Goal: Task Accomplishment & Management: Manage account settings

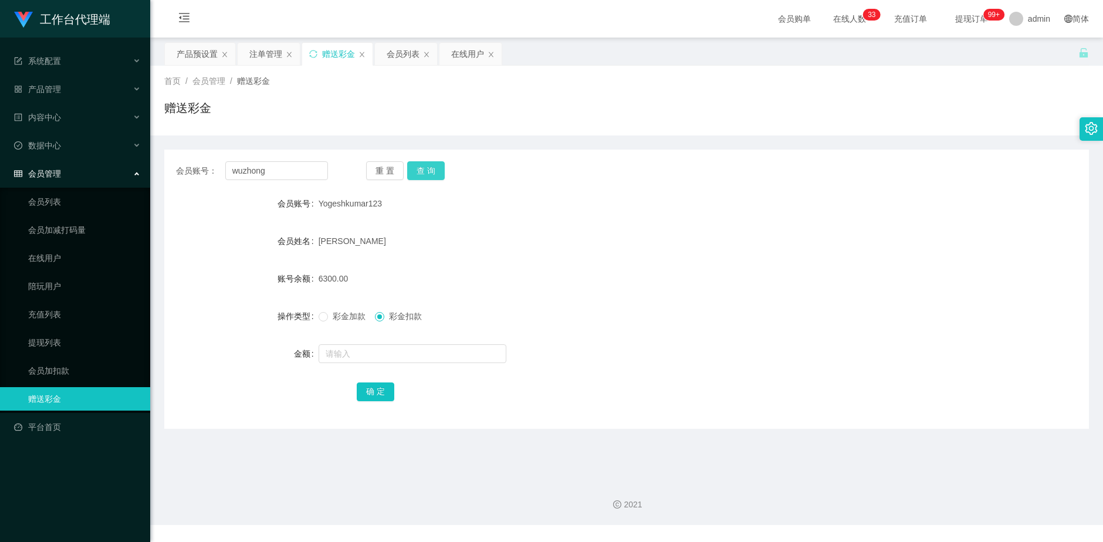
type input "wuzhong"
click at [415, 170] on button "查 询" at bounding box center [426, 170] width 38 height 19
click at [191, 51] on div "产品预设置" at bounding box center [197, 54] width 41 height 22
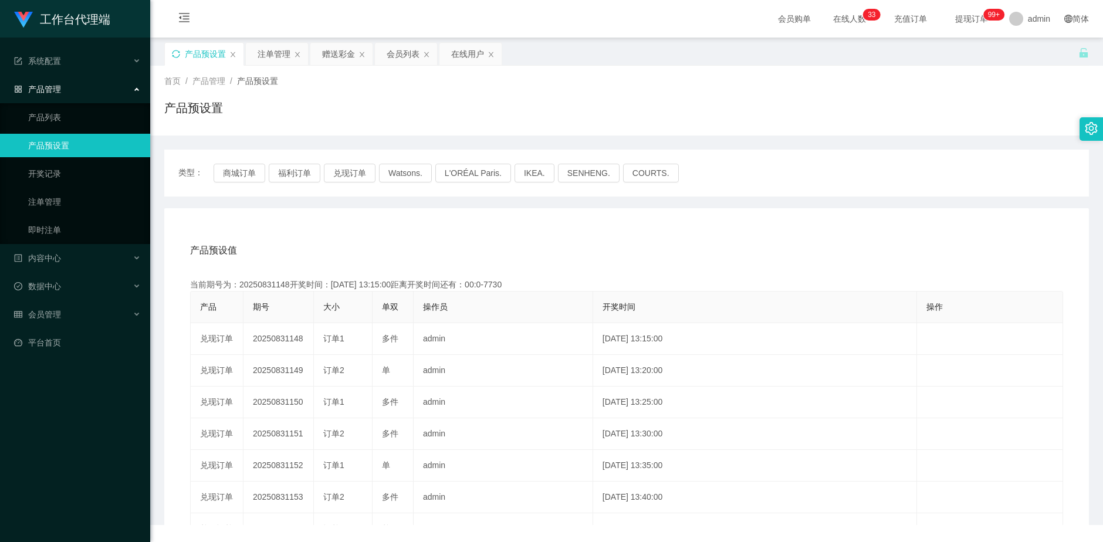
click at [177, 54] on icon "图标: sync" at bounding box center [176, 54] width 8 height 8
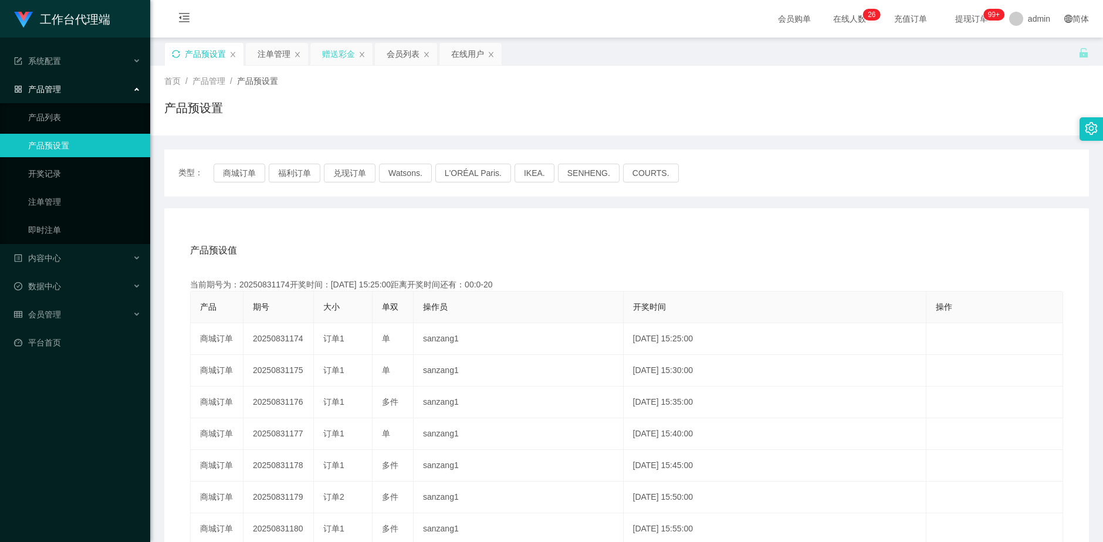
click at [342, 57] on div "赠送彩金" at bounding box center [338, 54] width 33 height 22
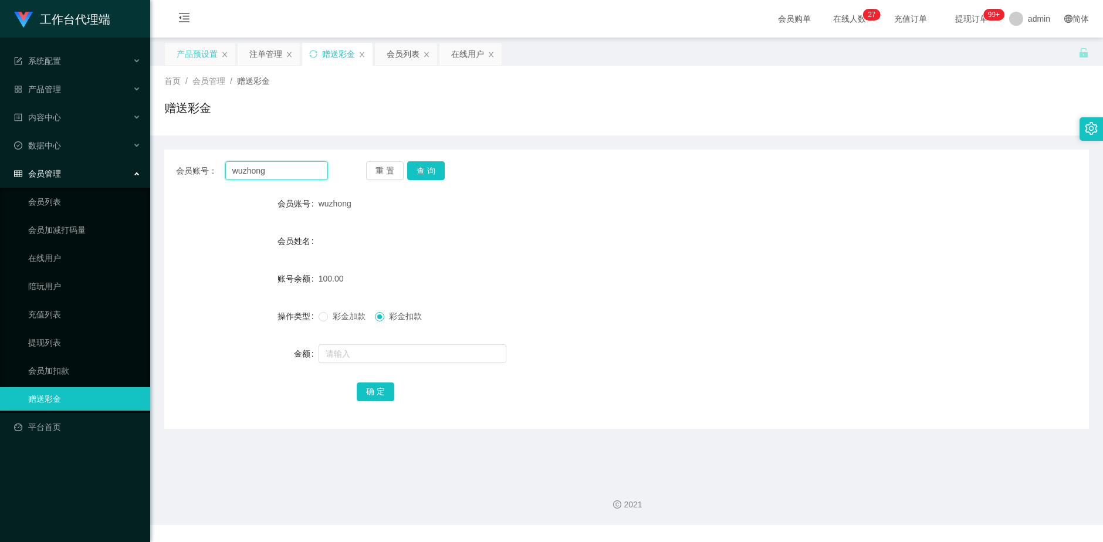
drag, startPoint x: 254, startPoint y: 171, endPoint x: 224, endPoint y: 171, distance: 29.9
click at [224, 171] on div "会员账号： wuzhong" at bounding box center [252, 170] width 152 height 19
drag, startPoint x: 264, startPoint y: 52, endPoint x: 270, endPoint y: 81, distance: 29.4
click at [264, 52] on div "注单管理" at bounding box center [265, 54] width 33 height 22
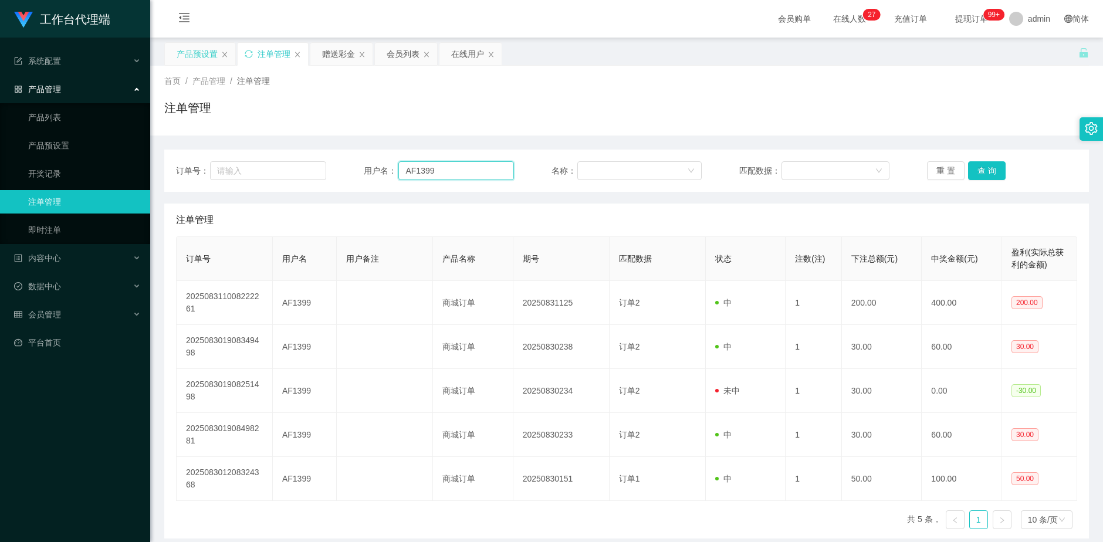
drag, startPoint x: 447, startPoint y: 167, endPoint x: 352, endPoint y: 170, distance: 95.1
click at [353, 170] on div "订单号： 用户名： AF1399 名称： 匹配数据： 重 置 查 询" at bounding box center [627, 170] width 902 height 19
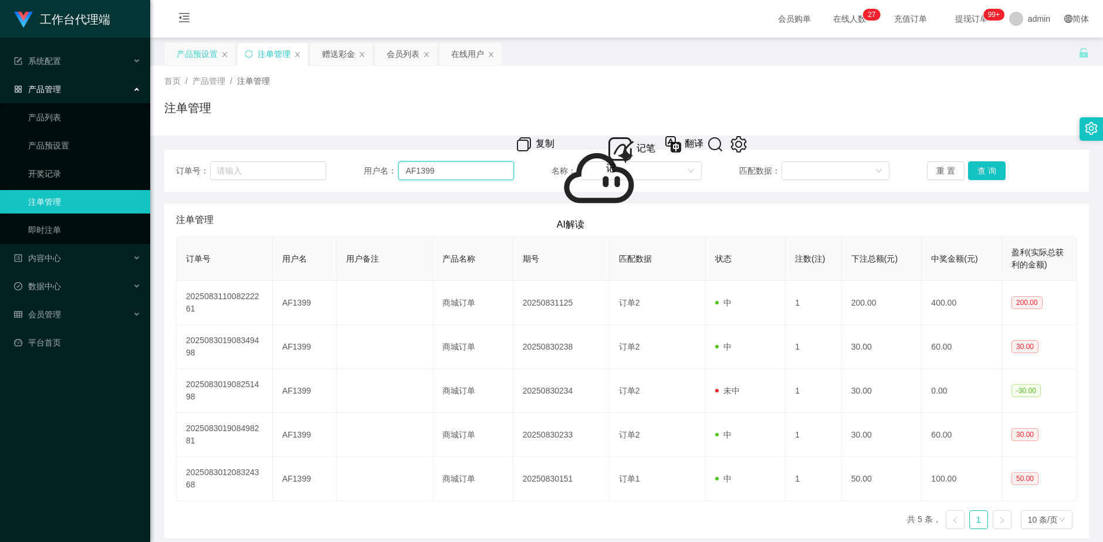
paste input "wuzhong"
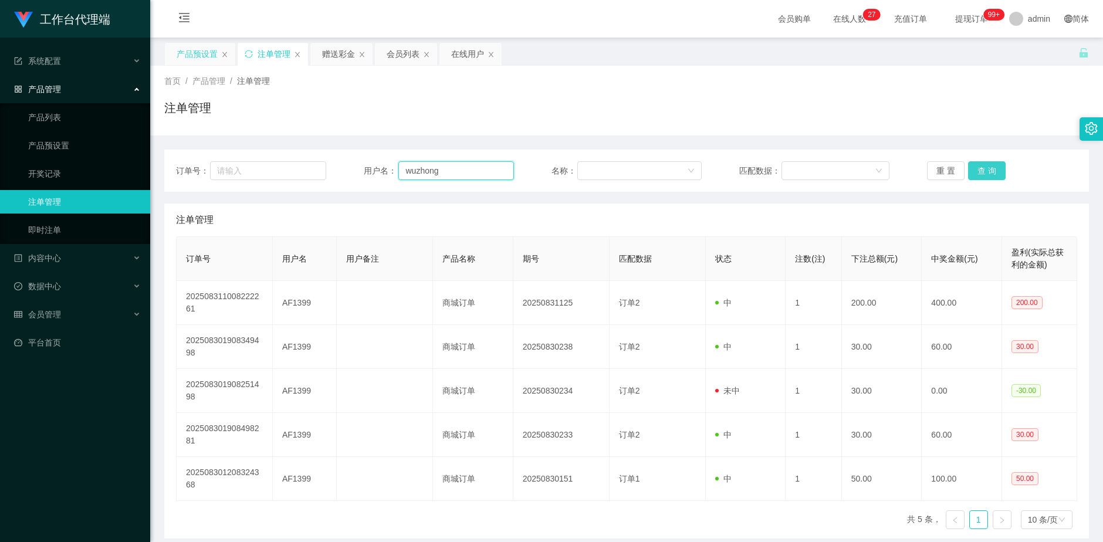
type input "wuzhong"
click at [986, 171] on button "查 询" at bounding box center [987, 170] width 38 height 19
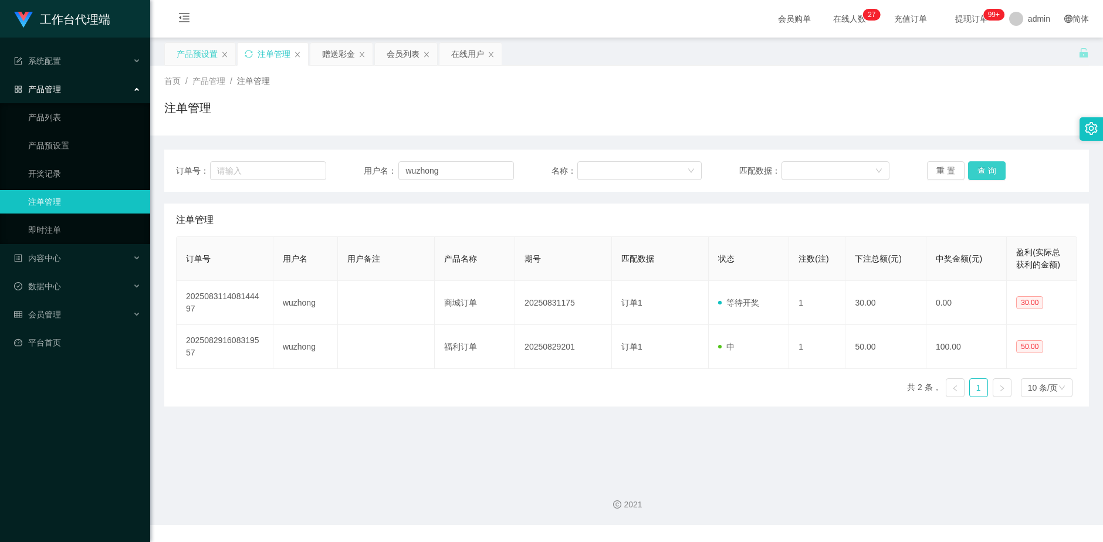
click at [986, 171] on button "查 询" at bounding box center [987, 170] width 38 height 19
click at [986, 171] on div "重 置 查 询" at bounding box center [1002, 170] width 150 height 19
click at [986, 171] on button "查 询" at bounding box center [987, 170] width 38 height 19
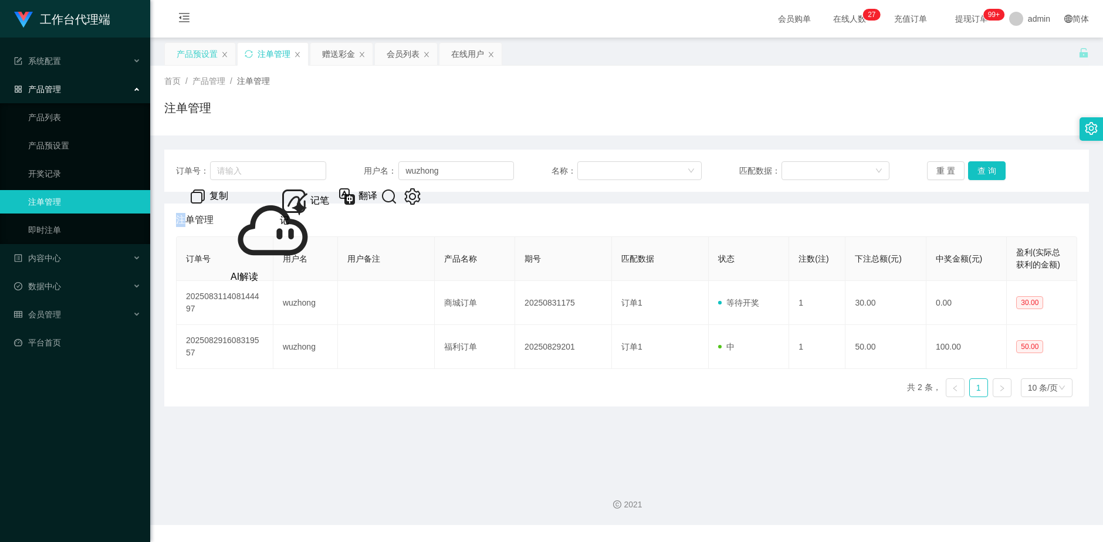
click at [197, 57] on div "产品预设置" at bounding box center [197, 54] width 41 height 22
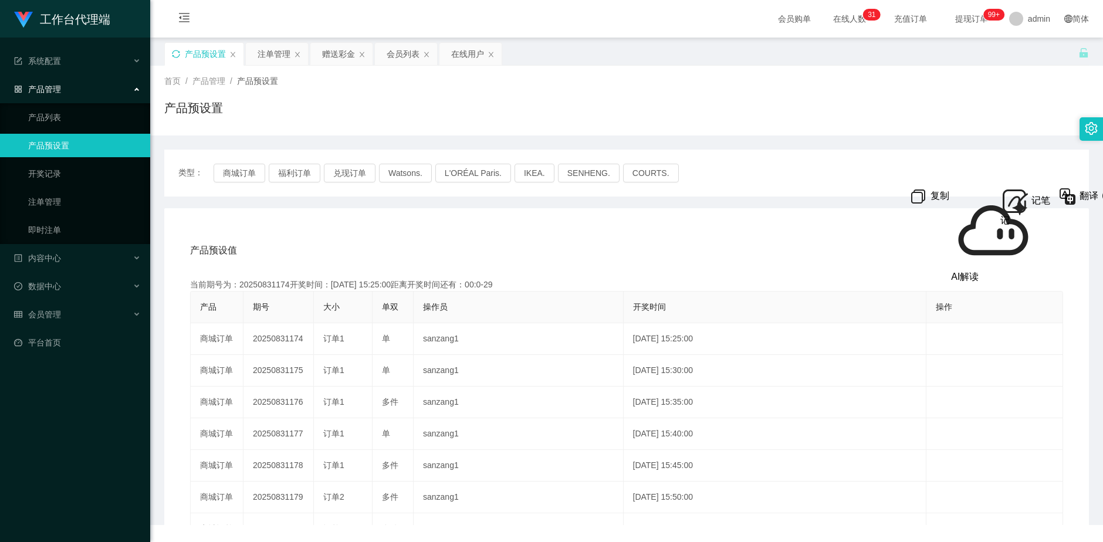
click at [172, 52] on icon "图标: sync" at bounding box center [176, 54] width 8 height 8
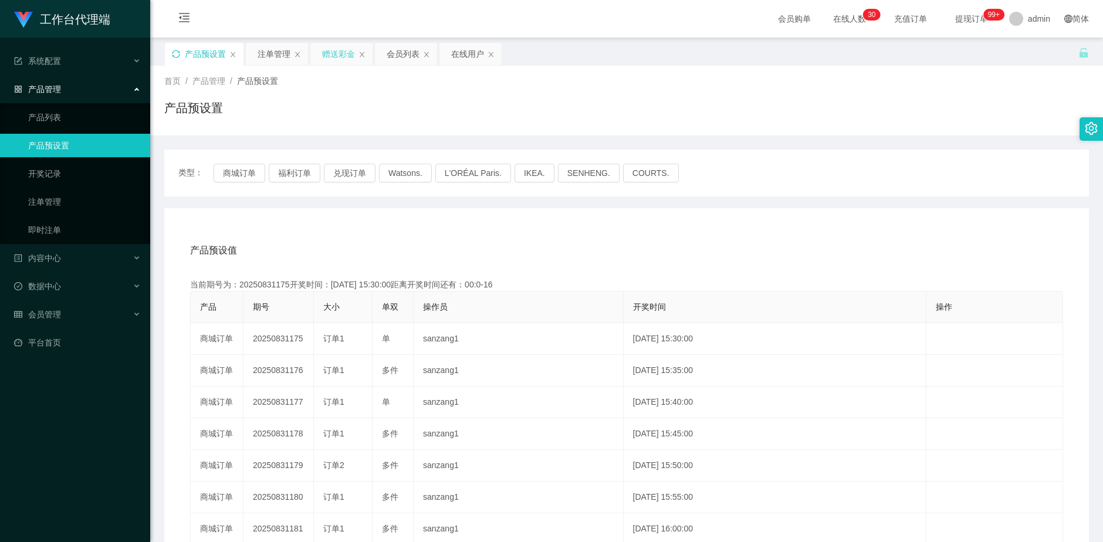
click at [343, 54] on div "赠送彩金" at bounding box center [338, 54] width 33 height 22
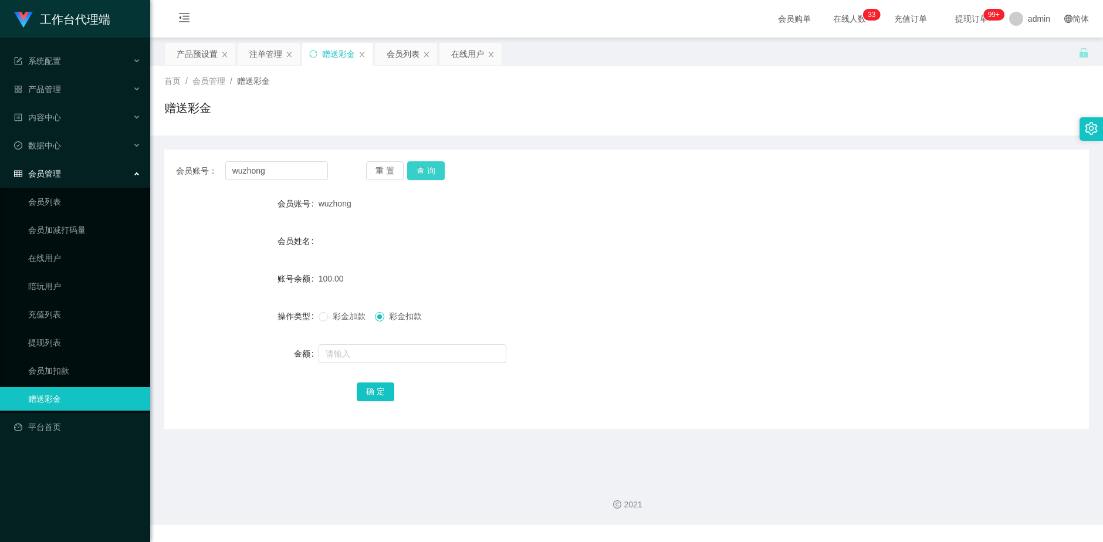
click at [432, 170] on button "查 询" at bounding box center [426, 170] width 38 height 19
click at [286, 173] on input "wuzhong" at bounding box center [276, 170] width 103 height 19
type input "w"
click at [424, 167] on button "查 询" at bounding box center [426, 170] width 38 height 19
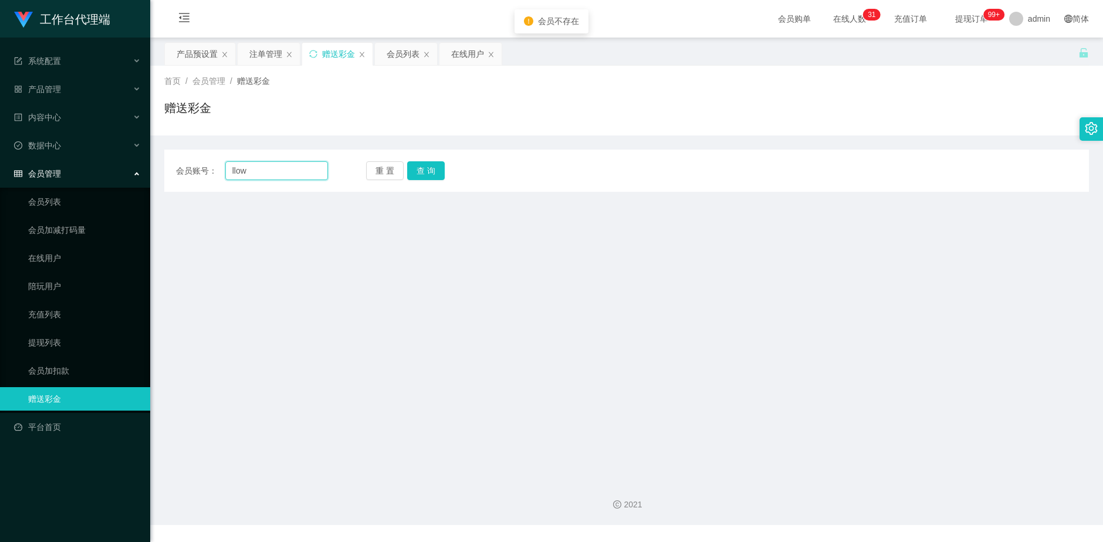
click at [237, 171] on input "llow" at bounding box center [276, 170] width 103 height 19
type input "How"
click at [437, 174] on button "查 询" at bounding box center [426, 170] width 38 height 19
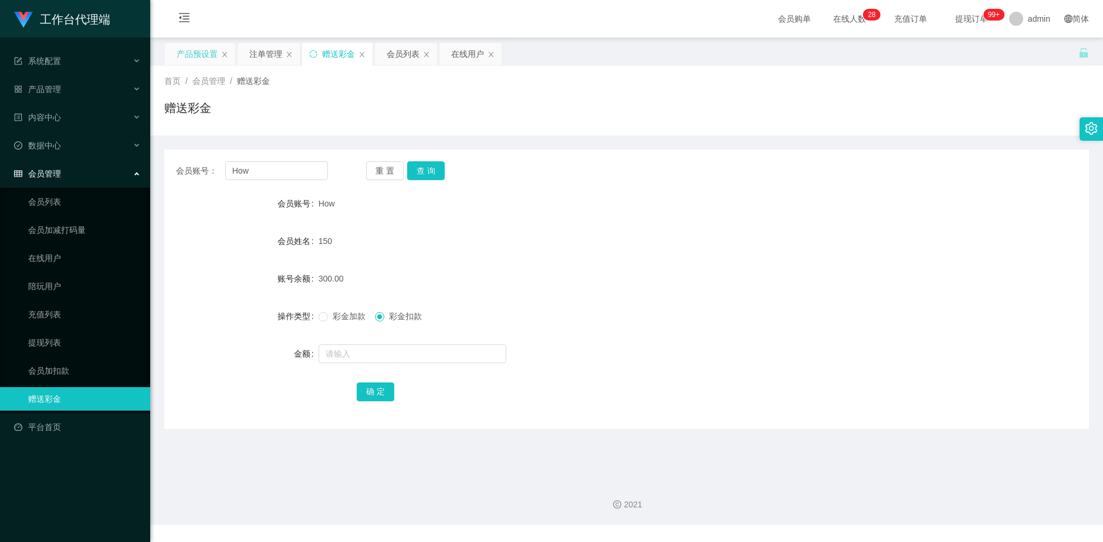
click at [190, 51] on div "产品预设置" at bounding box center [197, 54] width 41 height 22
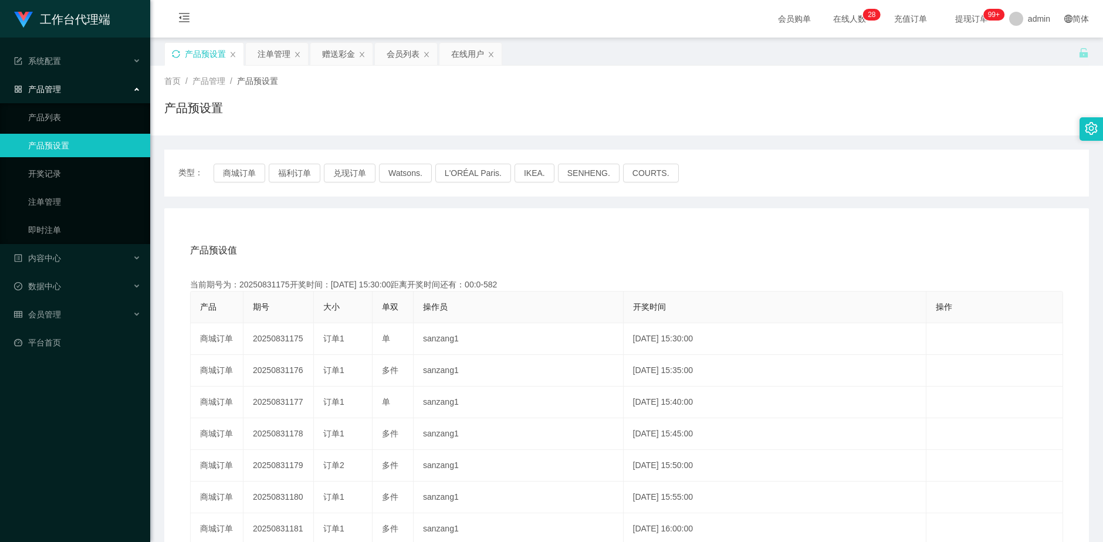
click at [181, 53] on div "产品预设置" at bounding box center [204, 54] width 79 height 22
click at [173, 53] on icon "图标: sync" at bounding box center [176, 54] width 8 height 8
click at [338, 52] on div "赠送彩金" at bounding box center [338, 54] width 33 height 22
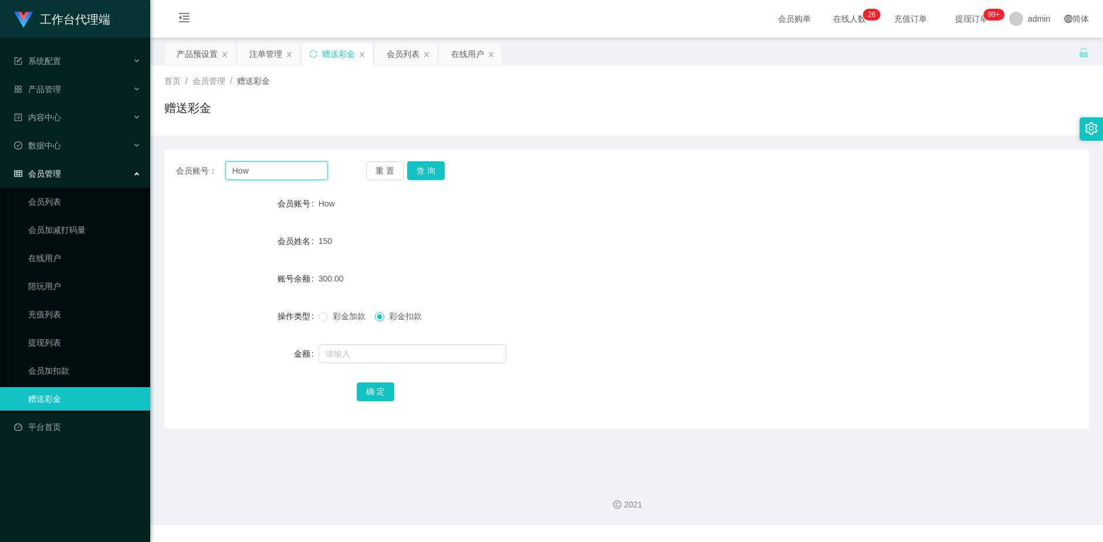
drag, startPoint x: 290, startPoint y: 170, endPoint x: 202, endPoint y: 172, distance: 88.1
click at [202, 172] on div "会员账号： How" at bounding box center [252, 170] width 152 height 19
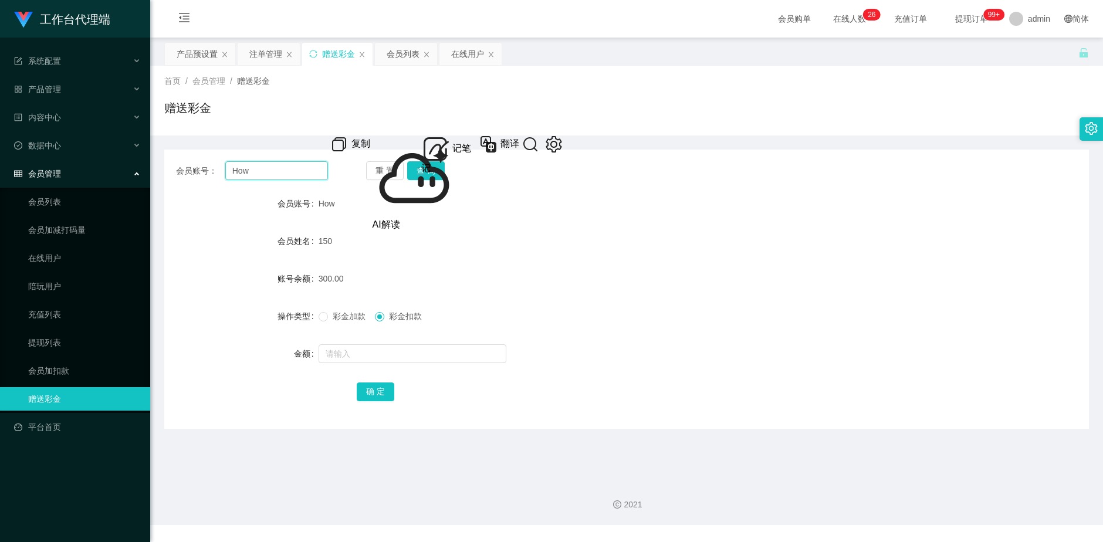
paste input "text"
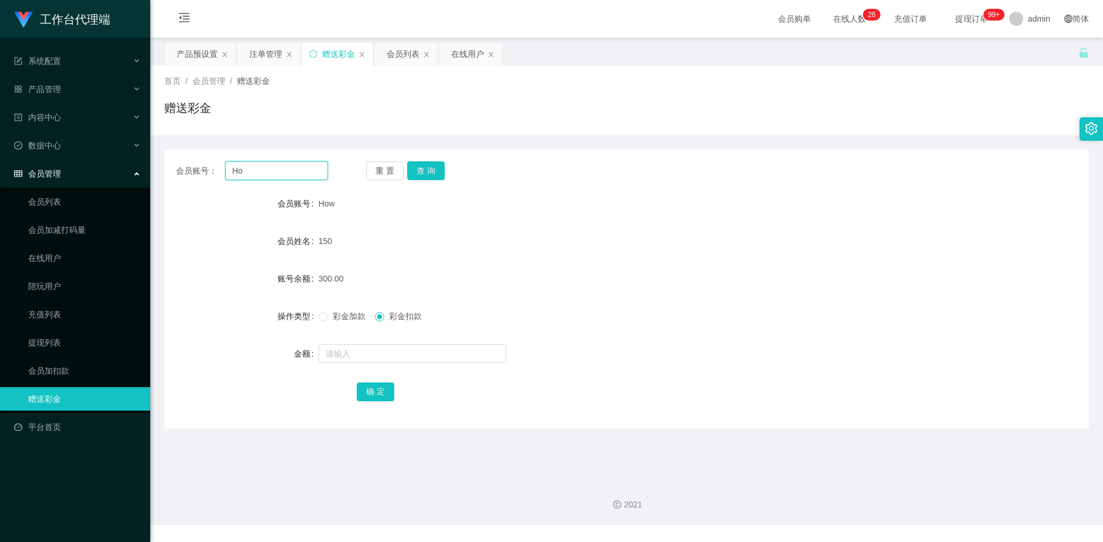
type input "How"
click at [429, 171] on button "查 询" at bounding box center [426, 170] width 38 height 19
drag, startPoint x: 269, startPoint y: 172, endPoint x: 179, endPoint y: 167, distance: 90.5
click at [179, 167] on div "会员账号： How" at bounding box center [252, 170] width 152 height 19
drag, startPoint x: 258, startPoint y: 57, endPoint x: 260, endPoint y: 79, distance: 21.8
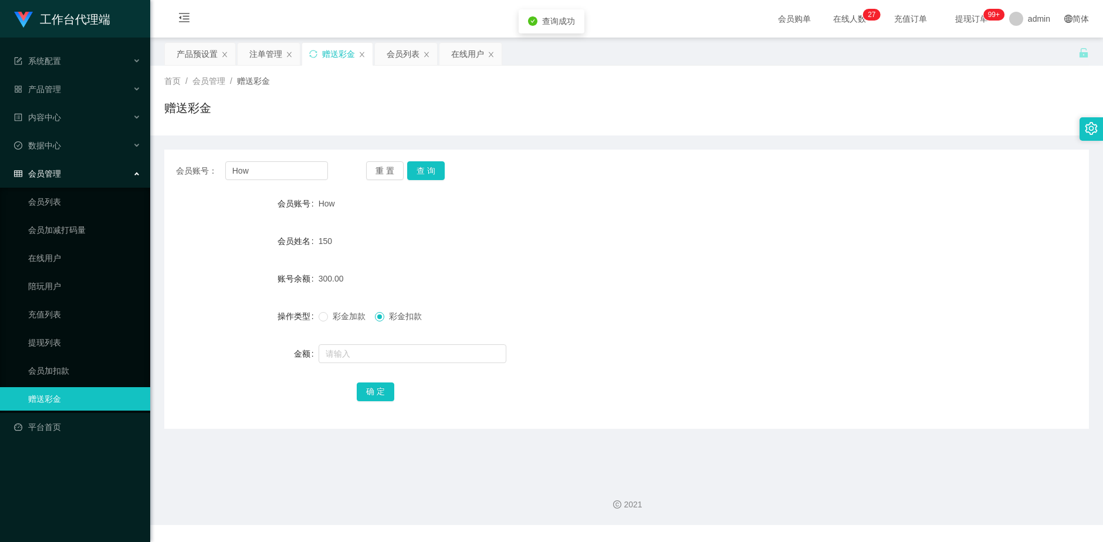
click at [258, 57] on div "注单管理" at bounding box center [265, 54] width 33 height 22
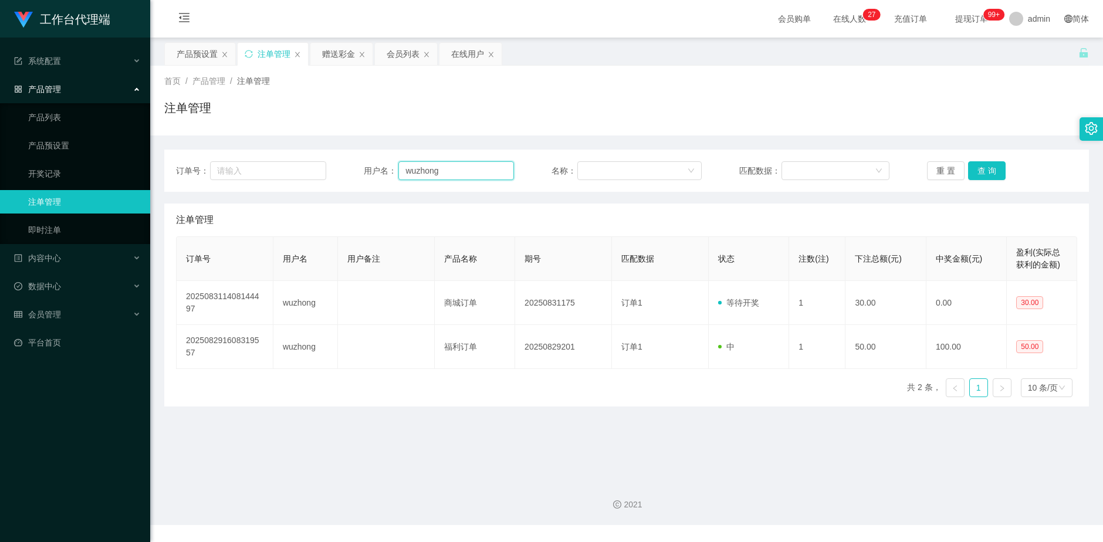
drag, startPoint x: 368, startPoint y: 171, endPoint x: 361, endPoint y: 177, distance: 9.6
click at [353, 171] on div "订单号： 用户名： wuzhong 名称： 匹配数据： 重 置 查 询" at bounding box center [627, 170] width 902 height 19
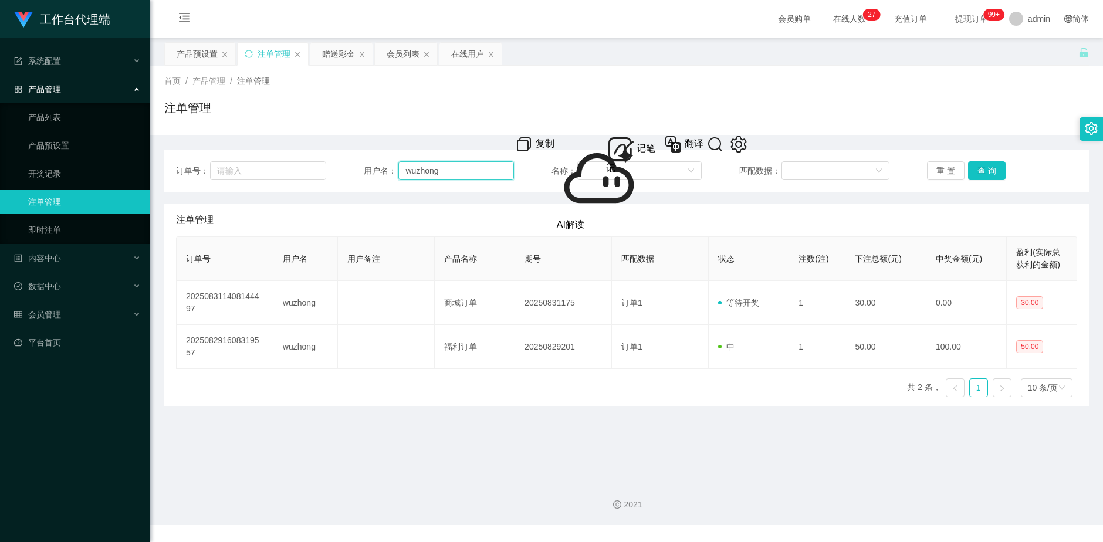
paste input "How"
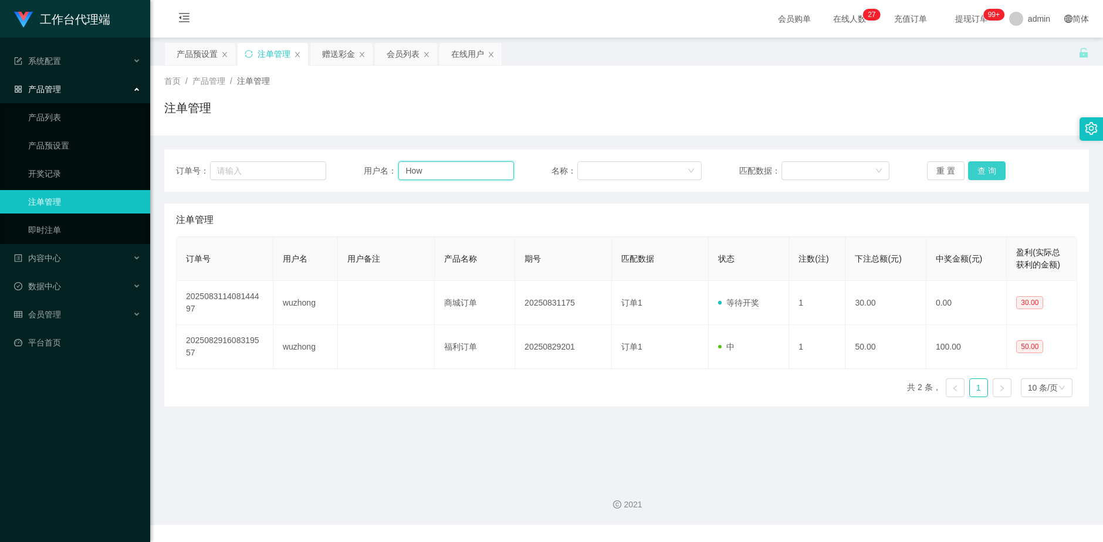
type input "How"
click at [984, 171] on button "查 询" at bounding box center [987, 170] width 38 height 19
click at [317, 57] on div "赠送彩金" at bounding box center [342, 54] width 62 height 22
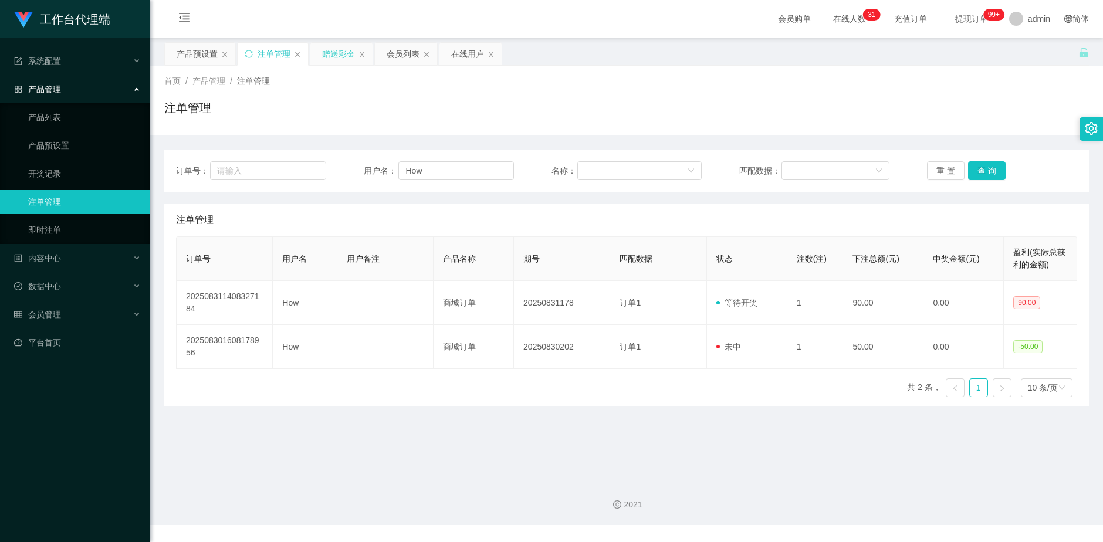
click at [336, 52] on div "赠送彩金" at bounding box center [338, 54] width 33 height 22
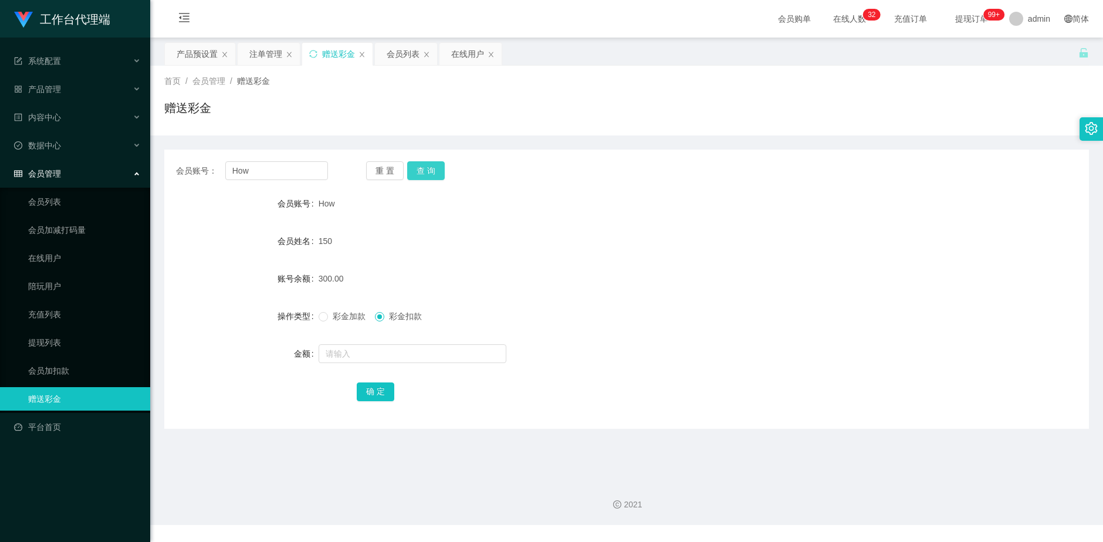
click at [438, 172] on button "查 询" at bounding box center [426, 170] width 38 height 19
click at [363, 349] on input "text" at bounding box center [413, 354] width 188 height 19
type input "90"
click at [369, 393] on button "确 定" at bounding box center [376, 392] width 38 height 19
click at [269, 55] on div "注单管理" at bounding box center [265, 54] width 33 height 22
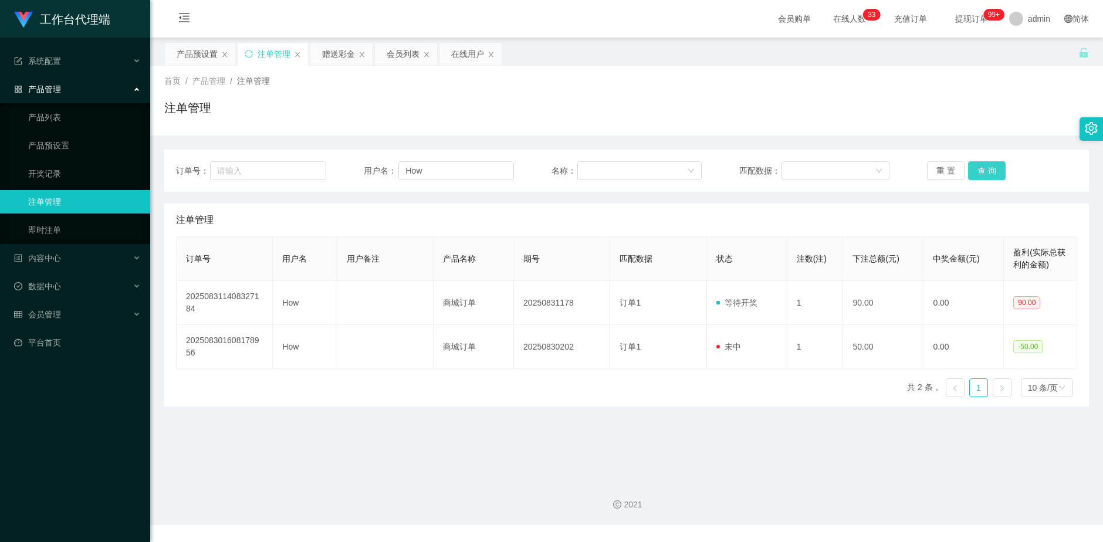
click at [994, 169] on button "查 询" at bounding box center [987, 170] width 38 height 19
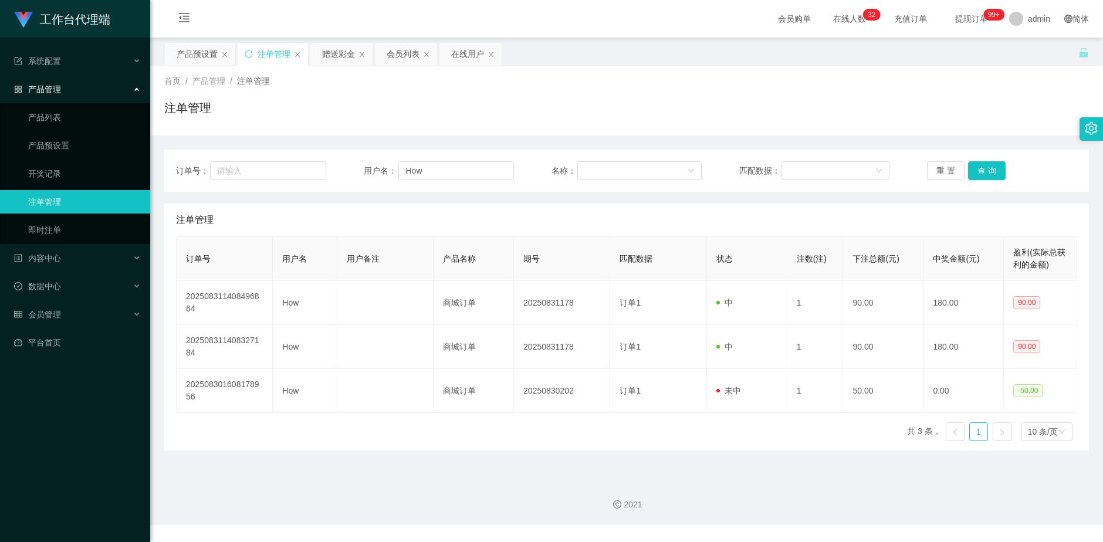
drag, startPoint x: 335, startPoint y: 49, endPoint x: 473, endPoint y: 32, distance: 138.5
click at [335, 49] on div "赠送彩金" at bounding box center [338, 54] width 33 height 22
